Goal: Task Accomplishment & Management: Manage account settings

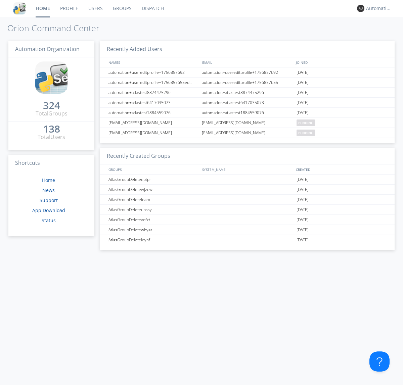
click at [152, 8] on link "Dispatch" at bounding box center [153, 8] width 32 height 17
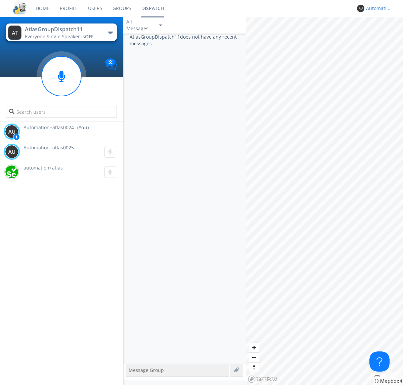
click at [377, 8] on div "Automation+atlas0024" at bounding box center [378, 8] width 25 height 7
click at [382, 35] on div "Log Out" at bounding box center [382, 36] width 35 height 12
